Goal: Task Accomplishment & Management: Complete application form

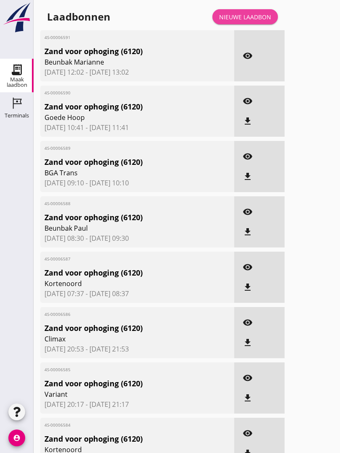
click at [254, 21] on div "Nieuwe laadbon" at bounding box center [245, 17] width 52 height 9
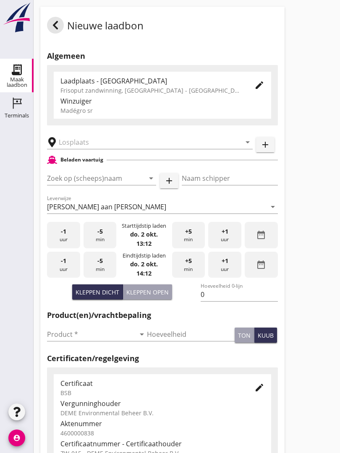
click at [89, 149] on input "text" at bounding box center [144, 142] width 170 height 13
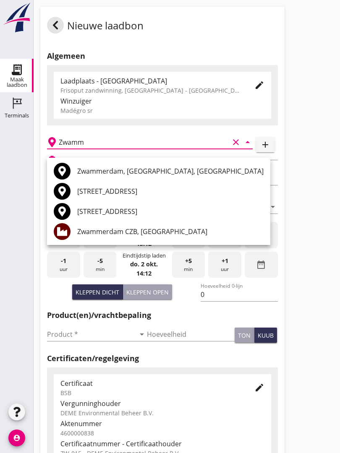
click at [168, 229] on div "Zwammerdam CZB, [GEOGRAPHIC_DATA]" at bounding box center [170, 232] width 186 height 10
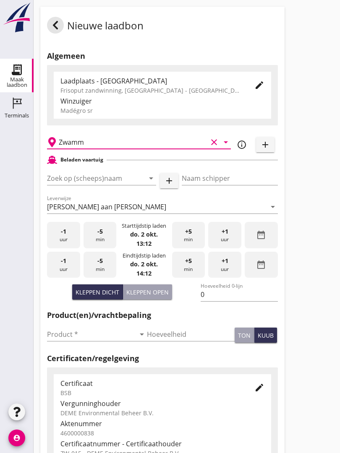
type input "Zwammerdam CZB, [GEOGRAPHIC_DATA]"
click at [115, 182] on input "Zoek op (scheeps)naam" at bounding box center [90, 178] width 86 height 13
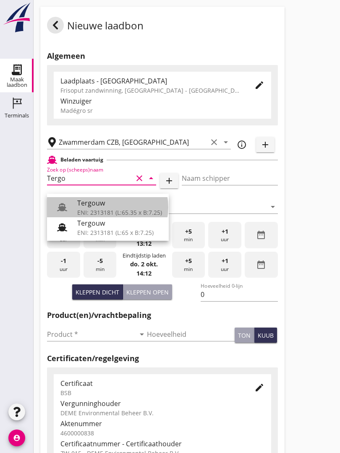
click at [103, 205] on div "Tergouw" at bounding box center [119, 203] width 85 height 10
type input "Tergouw"
type input "R. Oudijk"
type input "510"
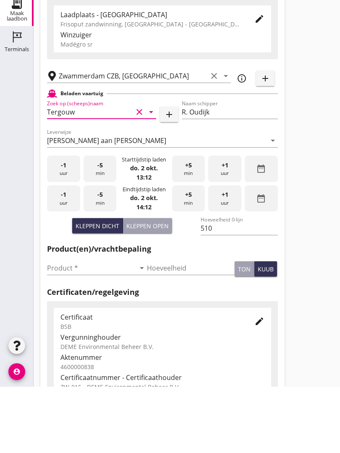
click at [56, 328] on input "Product *" at bounding box center [91, 334] width 88 height 13
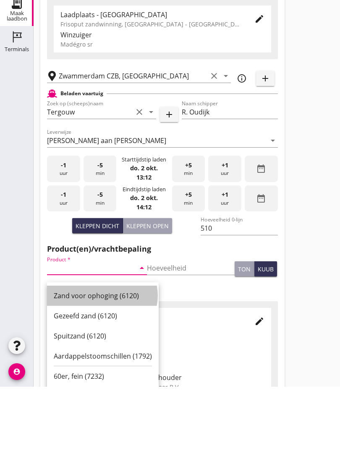
click at [107, 352] on div "Zand voor ophoging (6120)" at bounding box center [103, 362] width 98 height 20
type input "Zand voor ophoging (6120)"
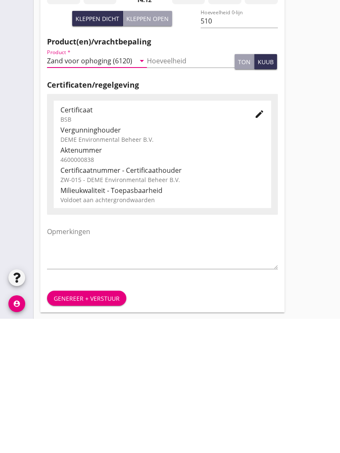
scroll to position [147, 0]
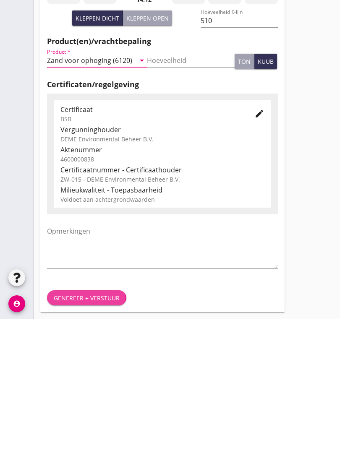
click at [100, 428] on div "Genereer + verstuur" at bounding box center [87, 432] width 66 height 9
